Goal: Entertainment & Leisure: Consume media (video, audio)

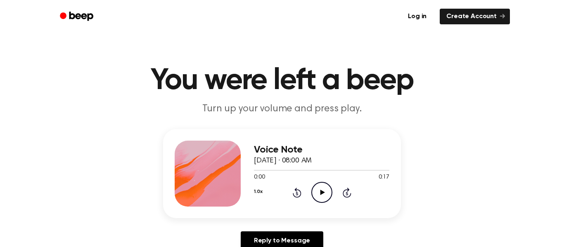
click at [317, 190] on icon "Play Audio" at bounding box center [321, 192] width 21 height 21
click at [318, 186] on icon "Pause Audio" at bounding box center [321, 192] width 21 height 21
click at [318, 188] on icon "Play Audio" at bounding box center [321, 192] width 21 height 21
click at [320, 190] on icon "Play Audio" at bounding box center [321, 192] width 21 height 21
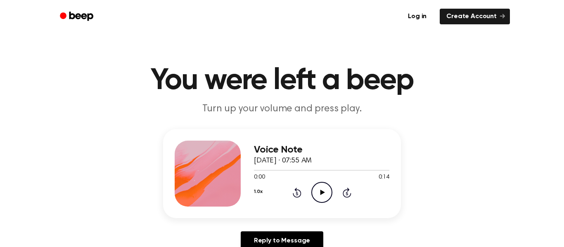
click at [322, 195] on icon "Play Audio" at bounding box center [321, 192] width 21 height 21
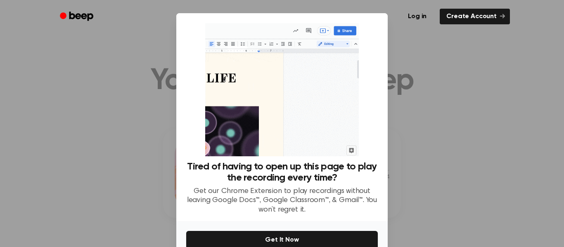
scroll to position [43, 0]
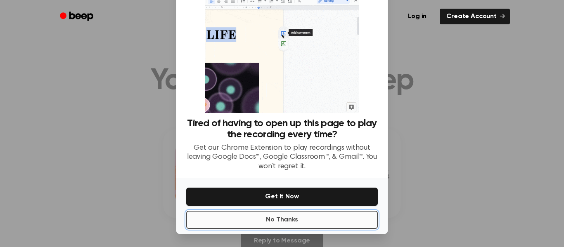
click at [307, 218] on button "No Thanks" at bounding box center [282, 220] width 192 height 18
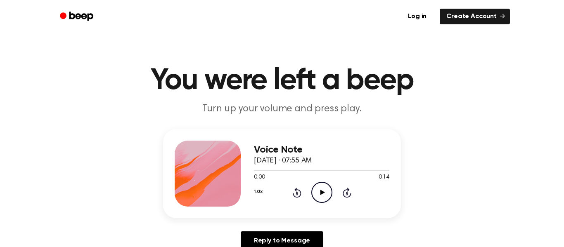
click at [315, 193] on icon "Play Audio" at bounding box center [321, 192] width 21 height 21
click at [315, 193] on icon "Pause Audio" at bounding box center [321, 192] width 21 height 21
